Goal: Information Seeking & Learning: Check status

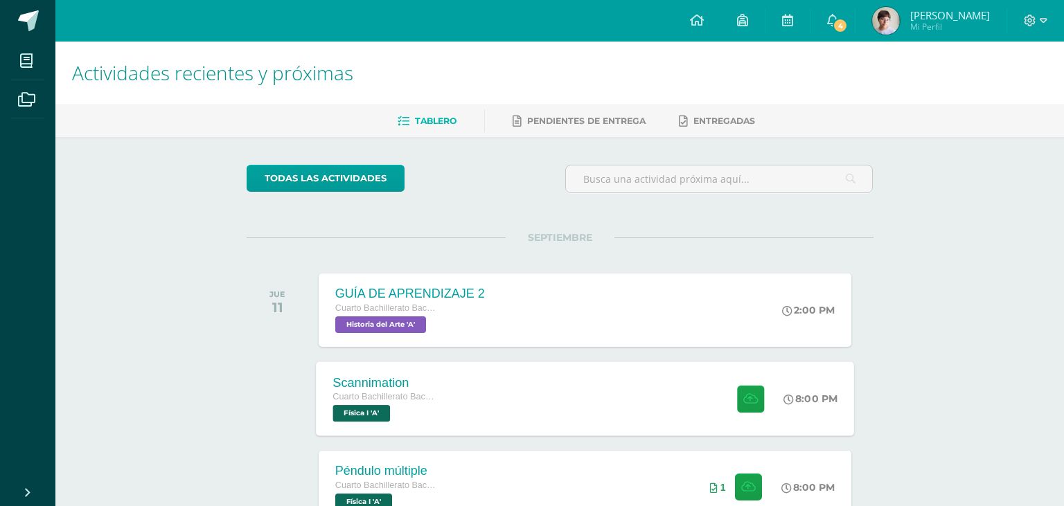
click at [600, 408] on div "Scannimation Cuarto Bachillerato Bachillerato en CCLL con Orientación en Diseño…" at bounding box center [585, 399] width 538 height 74
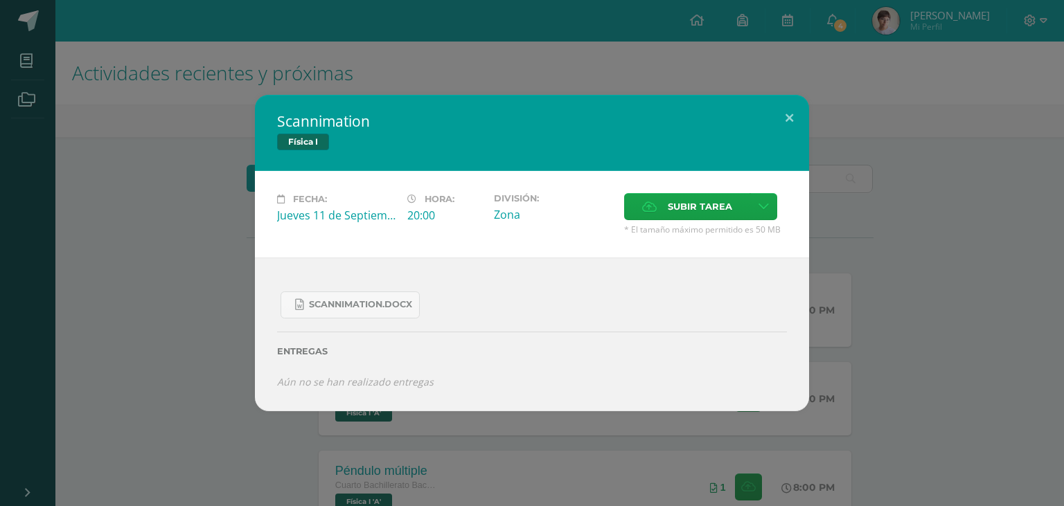
click at [233, 239] on div "Scannimation Física I Fecha: [DATE] Hora: 20:00 División: Zona Cancelar" at bounding box center [532, 253] width 1053 height 317
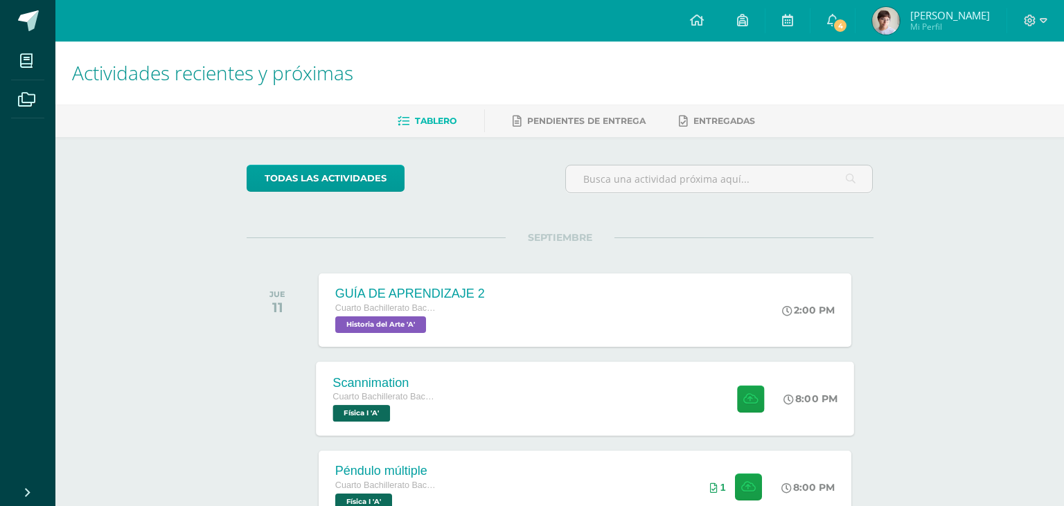
click at [490, 405] on div "Scannimation Cuarto Bachillerato Bachillerato en CCLL con Orientación en Diseño…" at bounding box center [585, 399] width 538 height 74
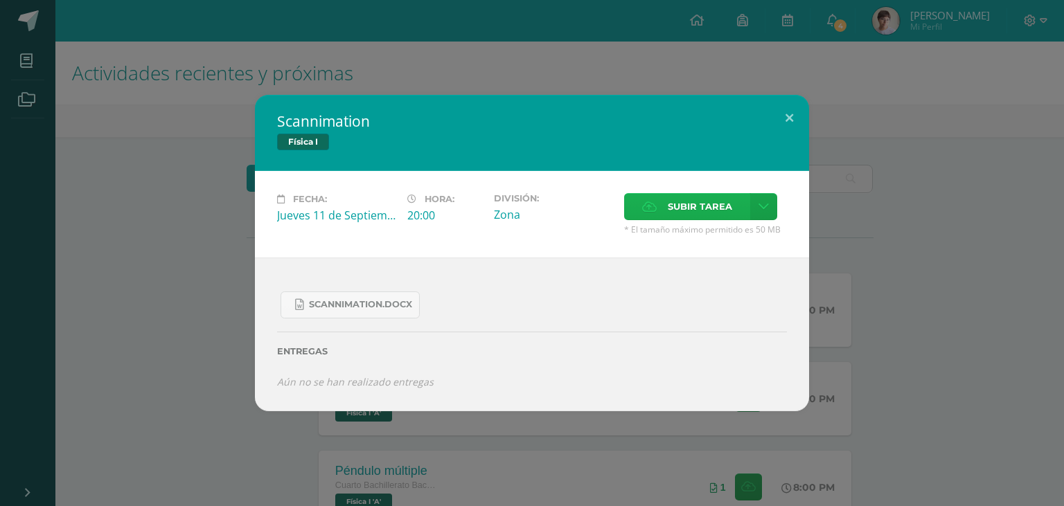
click at [682, 220] on span "Subir tarea" at bounding box center [700, 207] width 64 height 26
click at [0, 0] on input "Subir tarea" at bounding box center [0, 0] width 0 height 0
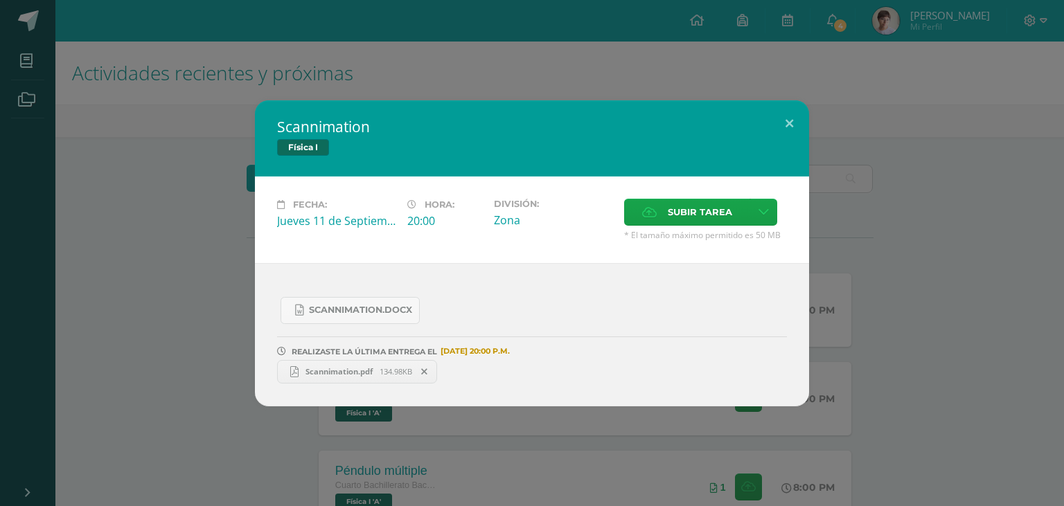
click at [135, 143] on div "Scannimation Física I Fecha: [DATE] Hora: 20:00 División: Zona Cancelar" at bounding box center [532, 253] width 1053 height 306
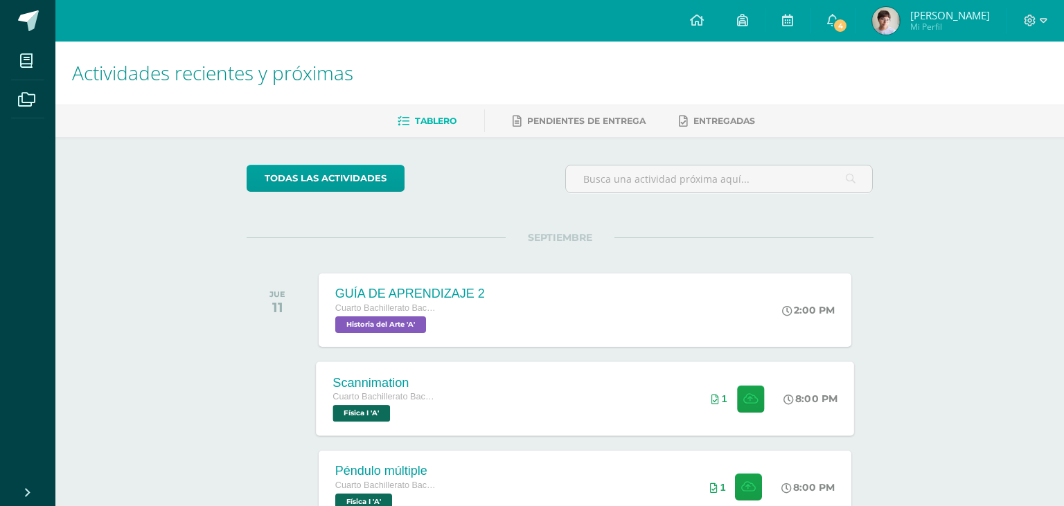
click at [537, 385] on div "Scannimation Cuarto Bachillerato Bachillerato en CCLL con Orientación en Diseño…" at bounding box center [585, 399] width 538 height 74
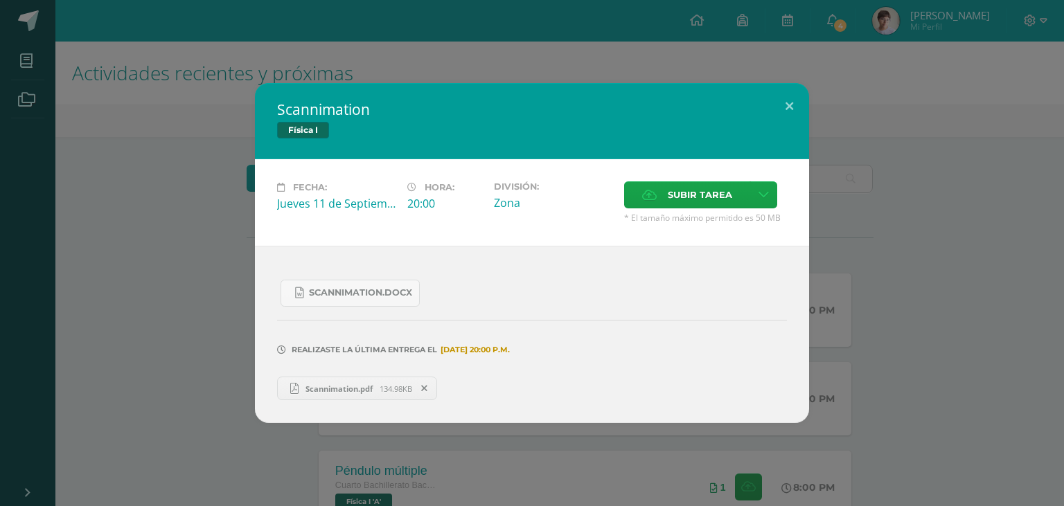
click at [327, 384] on span "Scannimation.pdf" at bounding box center [338, 389] width 81 height 10
click at [107, 125] on div "Scannimation Física I Fecha: [DATE] Hora: 20:00 División: Zona Cancelar" at bounding box center [532, 253] width 1053 height 340
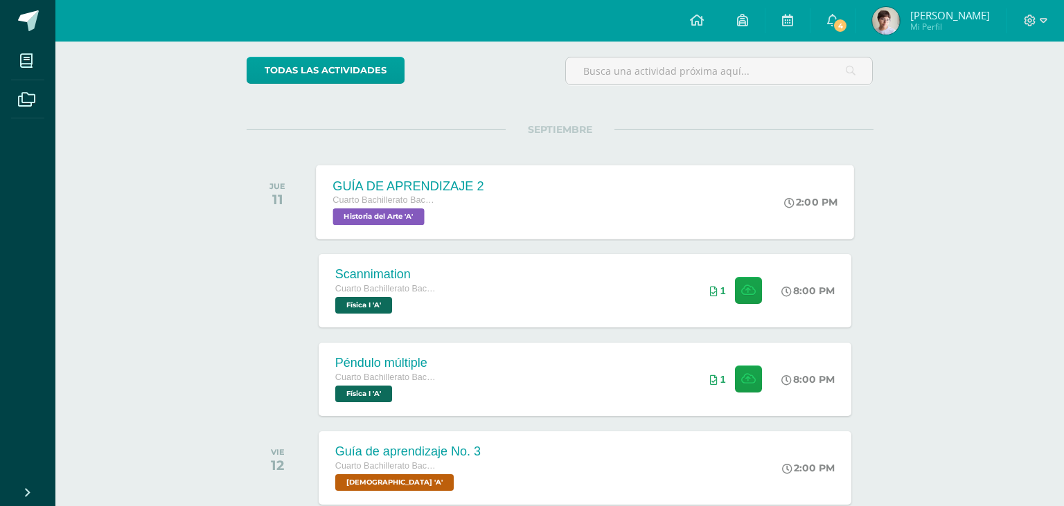
scroll to position [146, 0]
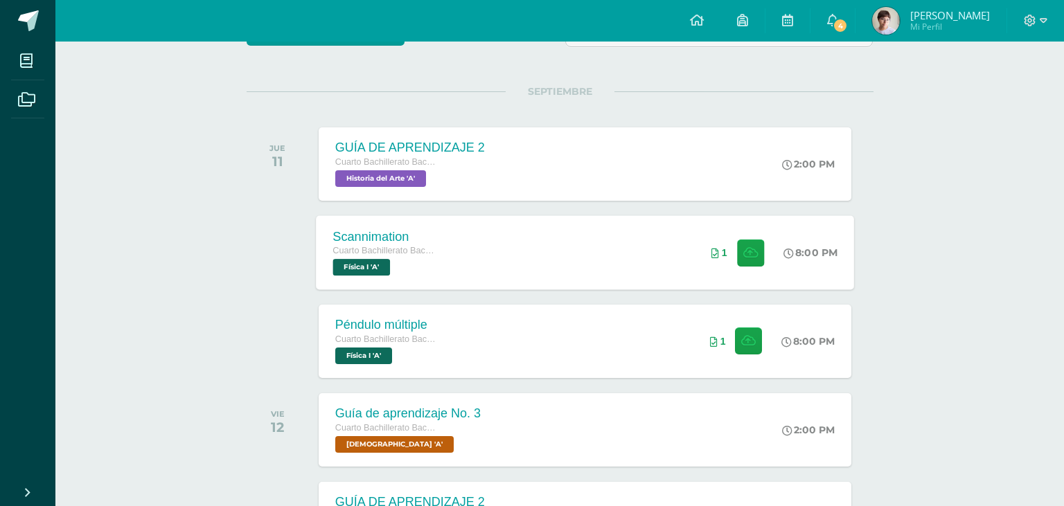
click at [508, 253] on div "Scannimation Cuarto Bachillerato Bachillerato en CCLL con Orientación en Diseño…" at bounding box center [585, 252] width 538 height 74
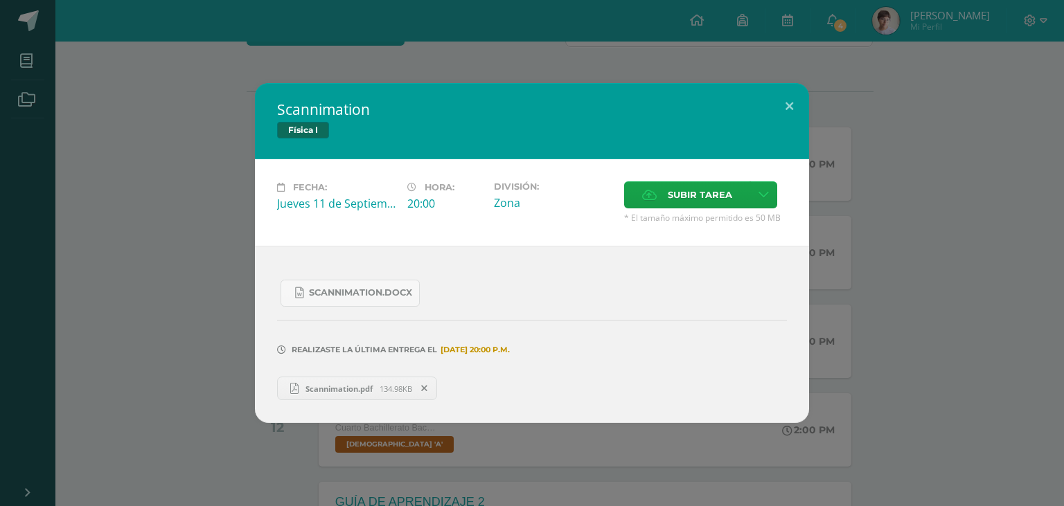
click at [375, 384] on span "Scannimation.pdf" at bounding box center [338, 389] width 81 height 10
click at [190, 109] on div "Scannimation Física I Fecha: [DATE] Hora: 20:00 División: Zona Cancelar" at bounding box center [532, 253] width 1053 height 340
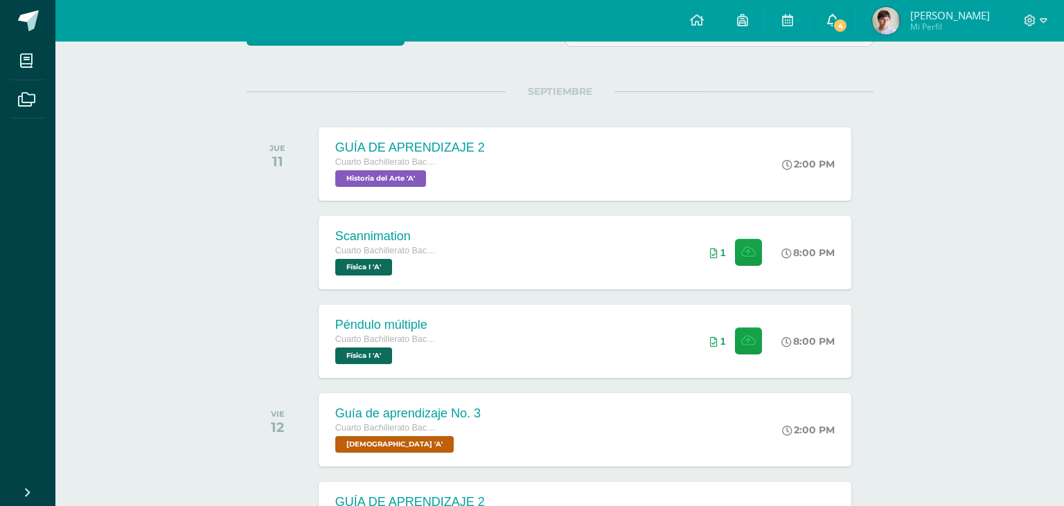
click at [855, 10] on link "4" at bounding box center [832, 21] width 44 height 42
click at [838, 26] on icon at bounding box center [832, 20] width 11 height 12
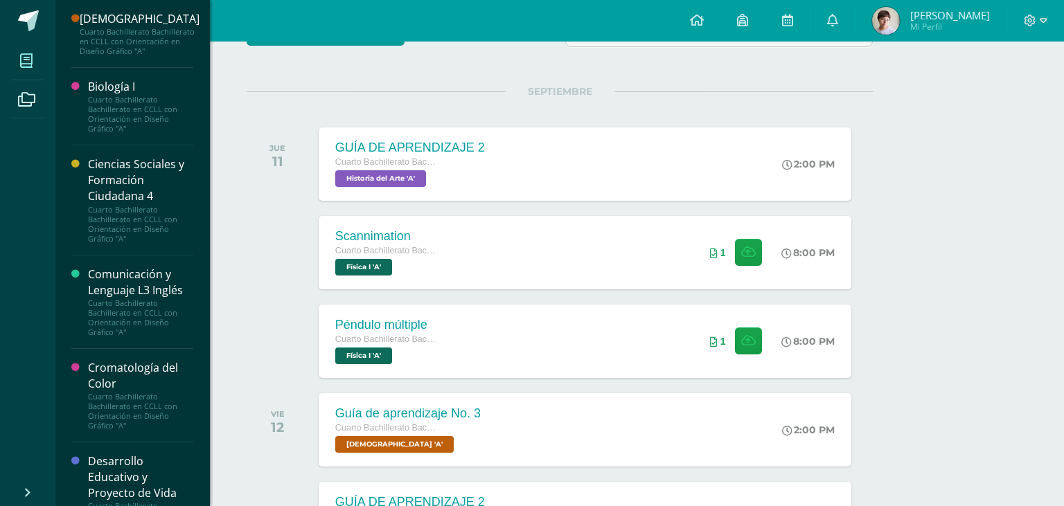
click at [17, 62] on span at bounding box center [26, 60] width 31 height 31
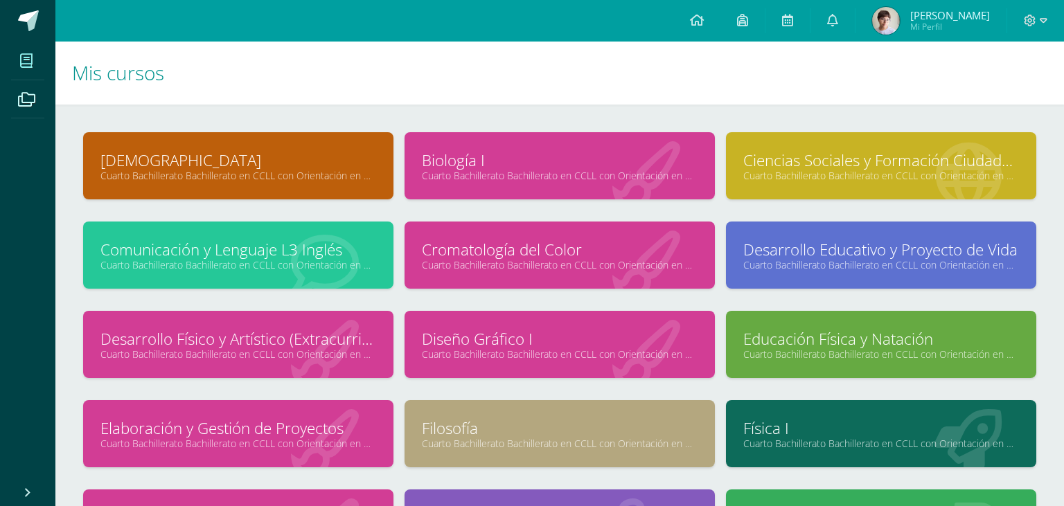
scroll to position [73, 0]
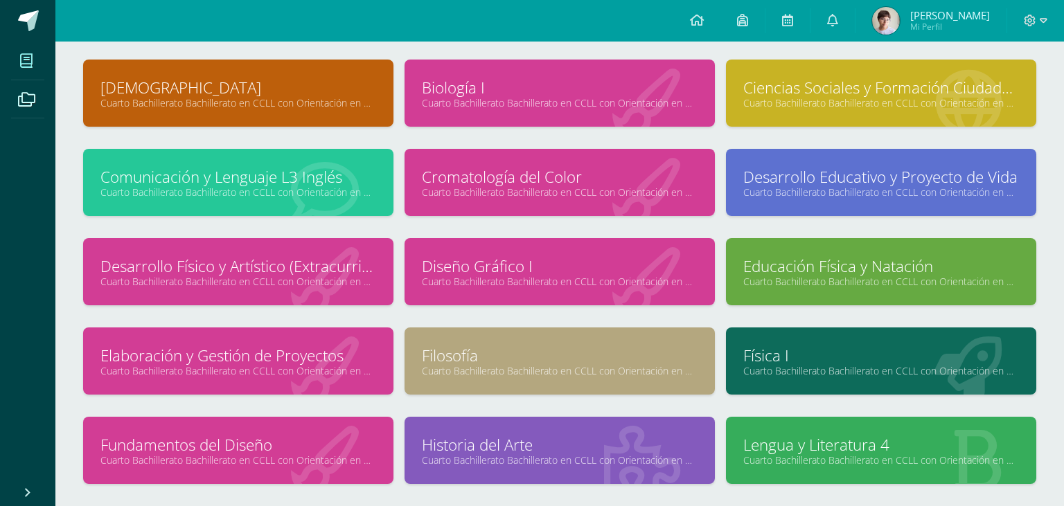
click at [281, 176] on link "Comunicación y Lenguaje L3 Inglés" at bounding box center [238, 176] width 276 height 21
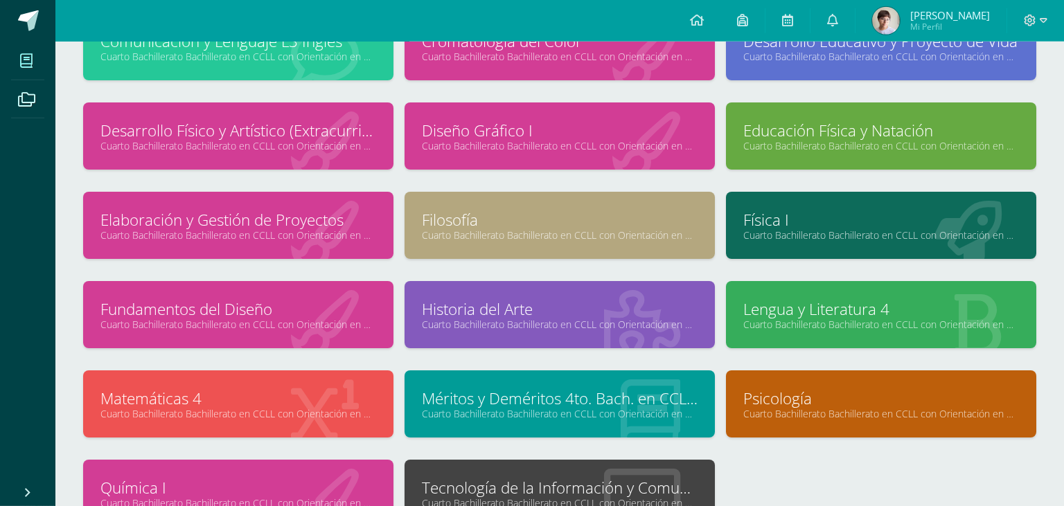
scroll to position [292, 0]
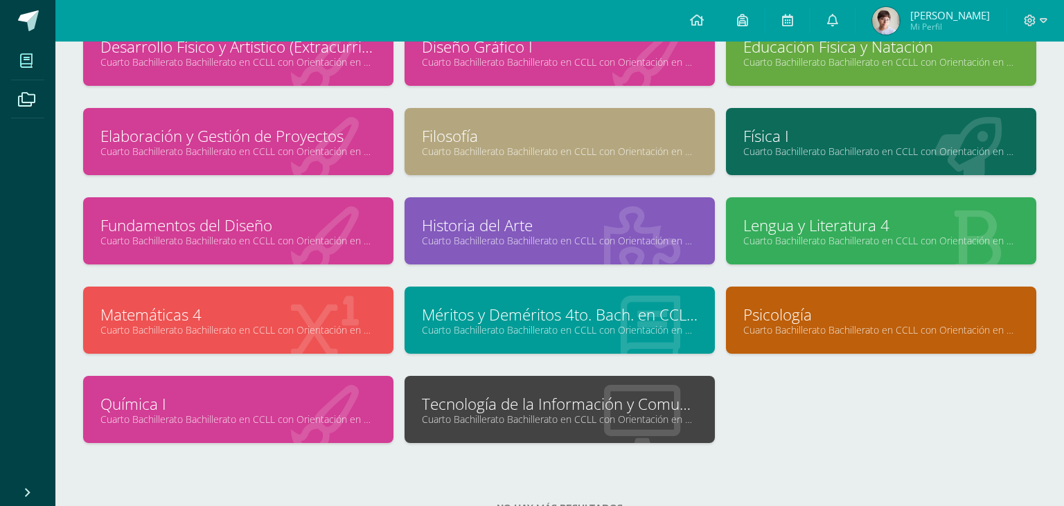
click at [813, 222] on link "Lengua y Literatura 4" at bounding box center [881, 225] width 276 height 21
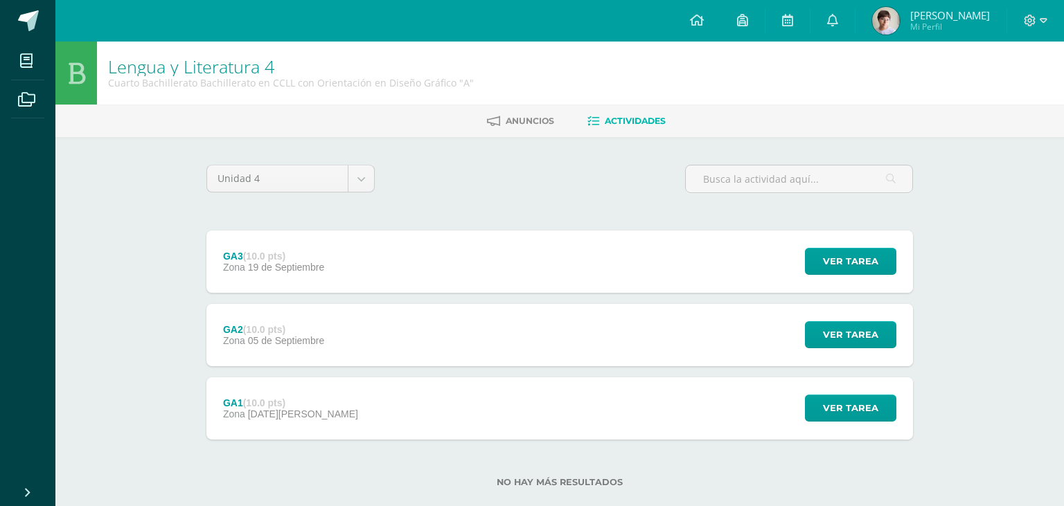
click at [329, 231] on div "GA3 (10.0 pts) Zona 19 de Septiembre" at bounding box center [273, 262] width 134 height 62
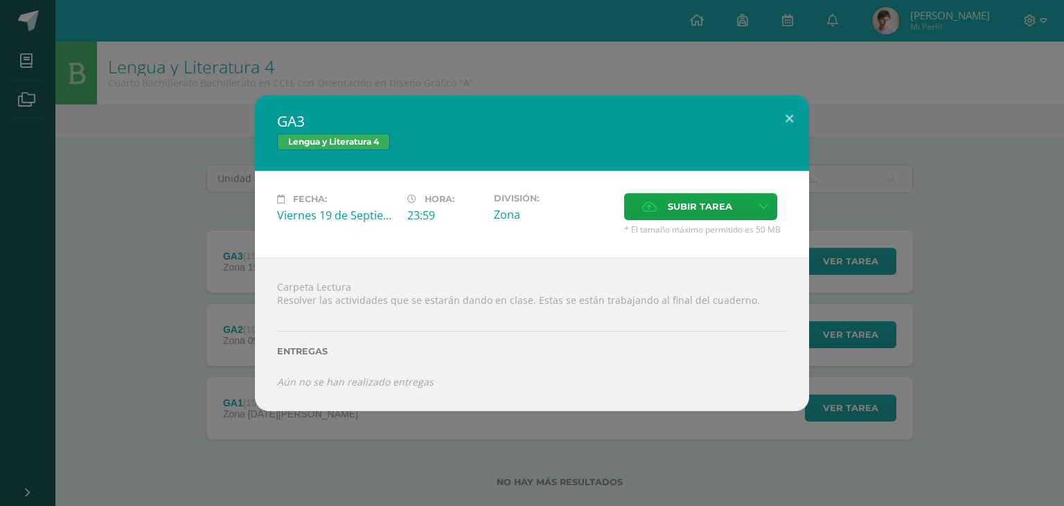
click at [172, 248] on div "GA3 Lengua y Literatura 4 Fecha: Viernes 19 de Septiembre Hora: 23:59 División:…" at bounding box center [532, 253] width 1053 height 316
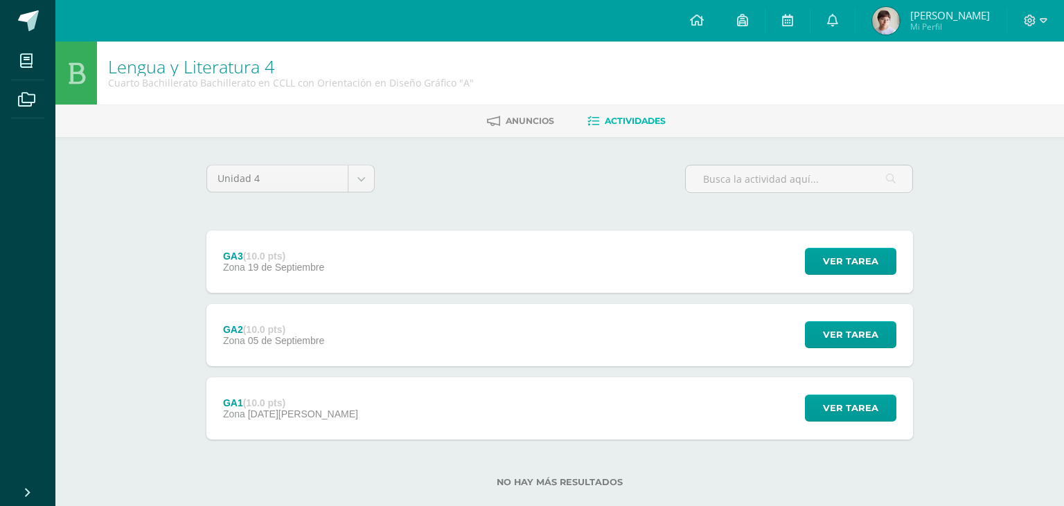
click at [314, 324] on div "GA2 (10.0 pts)" at bounding box center [273, 329] width 101 height 11
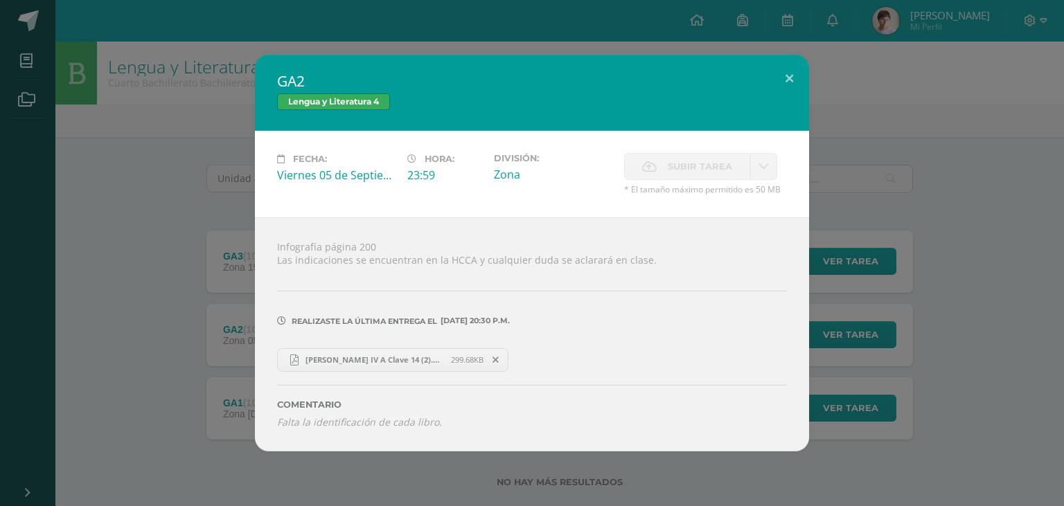
click at [359, 355] on span "Luca Gamboa Galvez IV A Clave 14 (2).pdf" at bounding box center [374, 360] width 152 height 10
click at [152, 91] on div "GA2 Lengua y Literatura 4 Fecha: Viernes 05 de Septiembre Hora: 23:59 División:…" at bounding box center [532, 253] width 1053 height 396
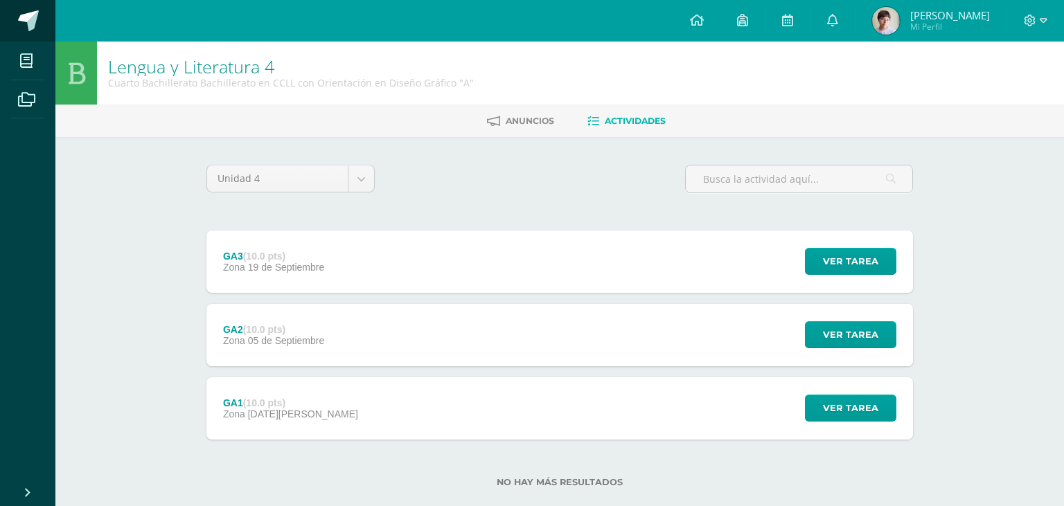
click at [24, 35] on link at bounding box center [27, 21] width 55 height 42
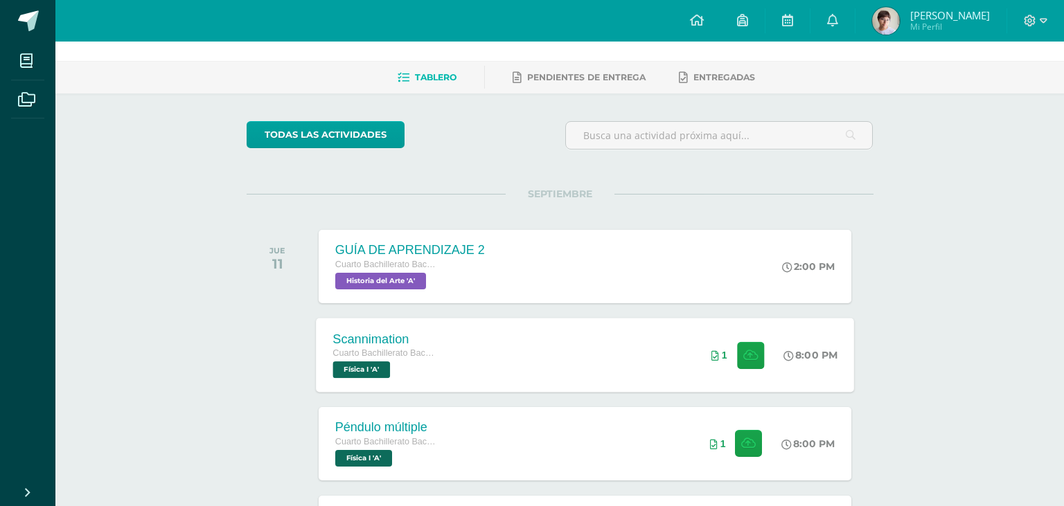
scroll to position [73, 0]
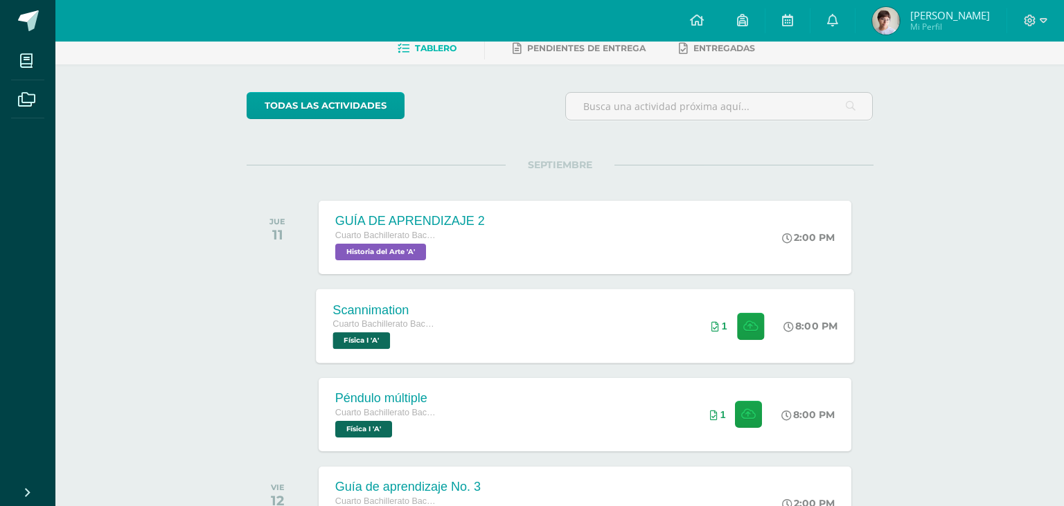
click at [522, 339] on div "Scannimation Cuarto Bachillerato Bachillerato en CCLL con Orientación en Diseño…" at bounding box center [585, 326] width 538 height 74
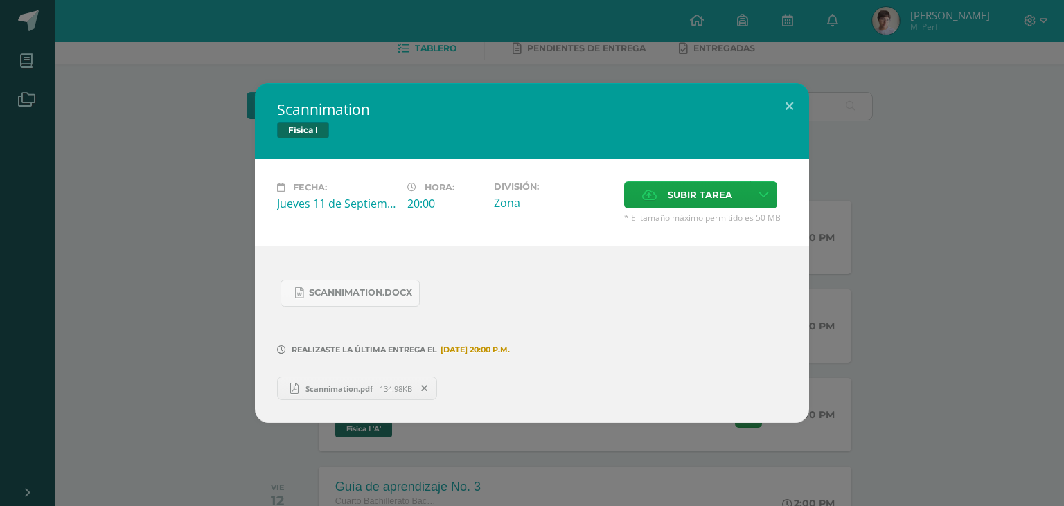
click at [217, 303] on div "Scannimation Física I Fecha: [DATE] Hora: 20:00 División: Zona Cancelar" at bounding box center [532, 253] width 1053 height 340
